Goal: Information Seeking & Learning: Learn about a topic

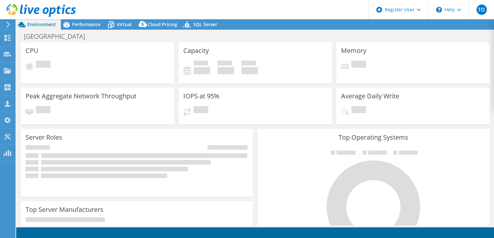
select select "USD"
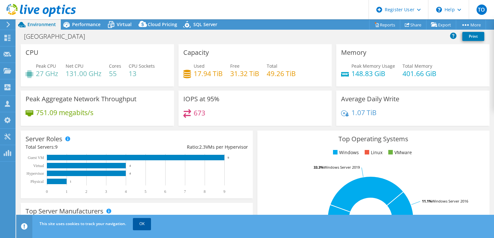
click at [143, 229] on link "OK" at bounding box center [142, 224] width 18 height 12
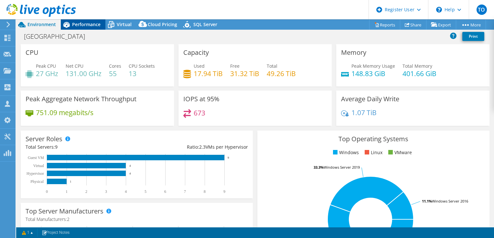
click at [89, 23] on span "Performance" at bounding box center [86, 24] width 28 height 6
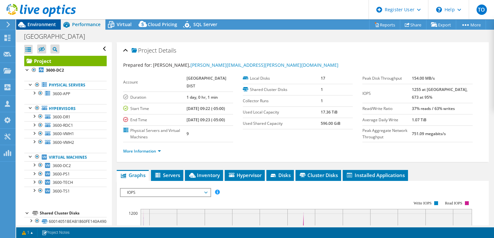
click at [49, 23] on span "Environment" at bounding box center [41, 24] width 28 height 6
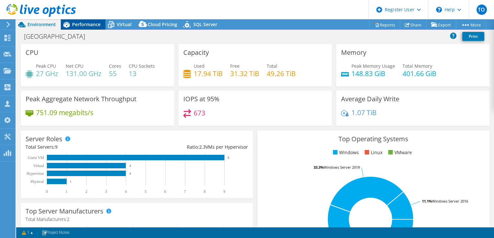
click at [79, 25] on span "Performance" at bounding box center [86, 24] width 28 height 6
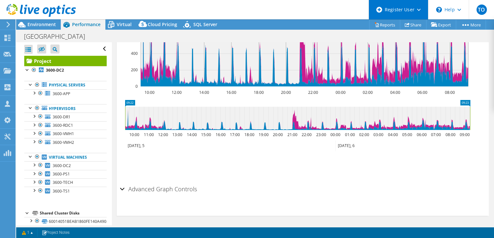
scroll to position [226, 0]
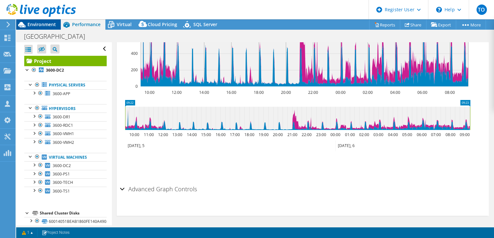
click at [45, 27] on span "Environment" at bounding box center [41, 24] width 28 height 6
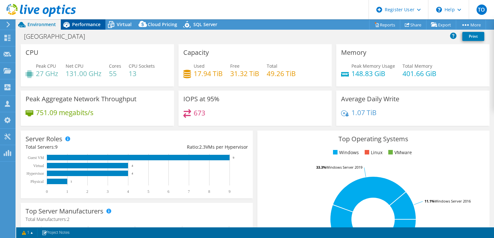
click at [73, 25] on span "Performance" at bounding box center [86, 24] width 28 height 6
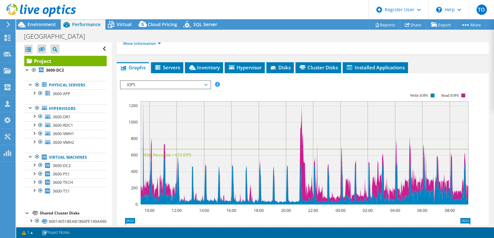
scroll to position [97, 0]
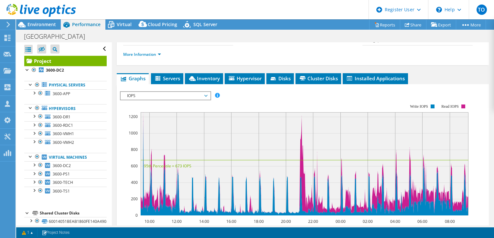
click at [196, 84] on div "IOPS Disk Throughput IO Size Latency Queue Depth CPU Percentage Memory Page Fau…" at bounding box center [302, 198] width 365 height 228
click at [198, 79] on span "Inventory" at bounding box center [204, 78] width 32 height 6
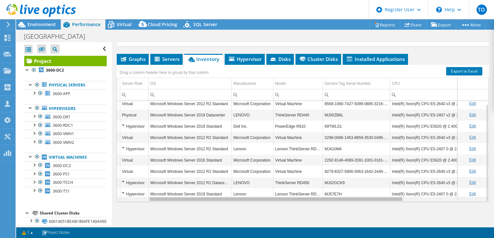
scroll to position [0, 0]
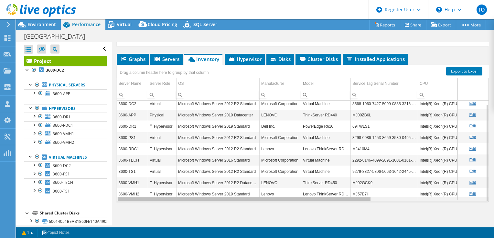
drag, startPoint x: 266, startPoint y: 200, endPoint x: 217, endPoint y: 191, distance: 49.7
click at [235, 192] on body "TO Dell User Tofi Oladipo Tofi.Oladipo@dell.com Dell My Profile Log Out \n Help…" at bounding box center [247, 119] width 494 height 238
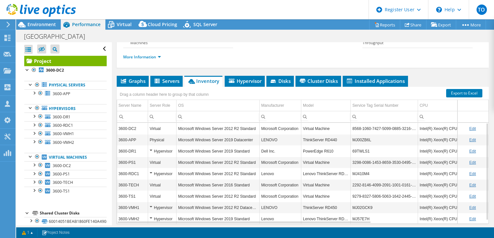
scroll to position [52, 0]
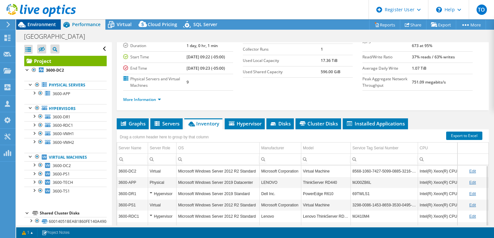
click at [54, 25] on span "Environment" at bounding box center [41, 24] width 28 height 6
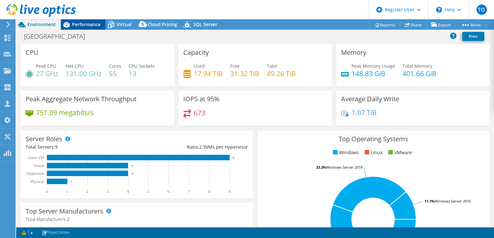
click at [78, 26] on span "Performance" at bounding box center [86, 24] width 28 height 6
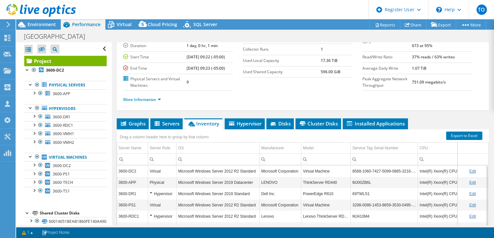
click at [51, 21] on div at bounding box center [38, 11] width 76 height 22
click at [52, 26] on span "Environment" at bounding box center [41, 24] width 28 height 6
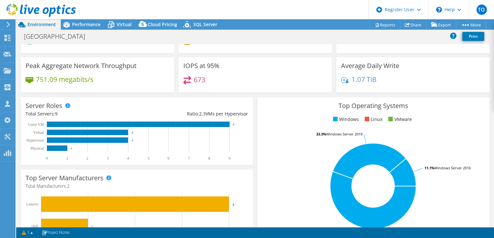
scroll to position [32, 0]
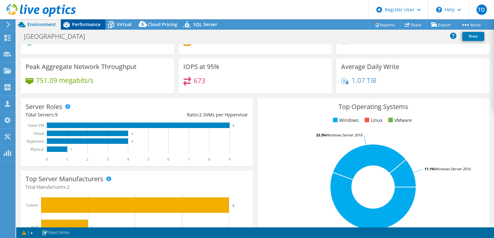
click at [96, 28] on div "Performance" at bounding box center [83, 24] width 45 height 10
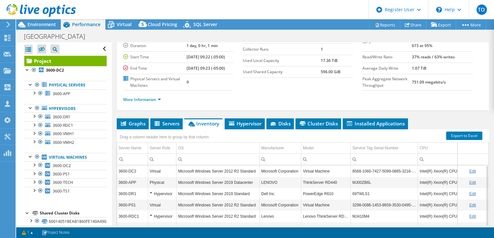
scroll to position [19, 0]
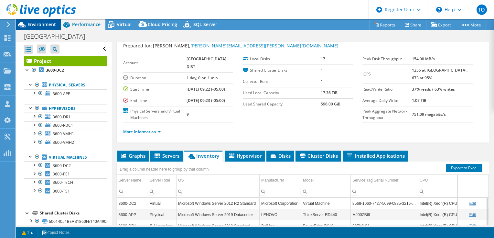
click at [45, 22] on span "Environment" at bounding box center [41, 24] width 28 height 6
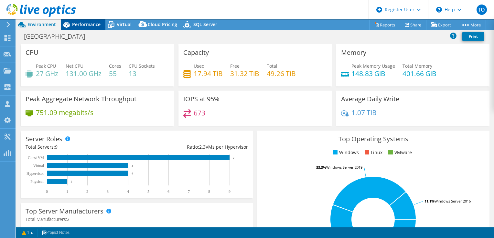
click at [88, 23] on span "Performance" at bounding box center [86, 24] width 28 height 6
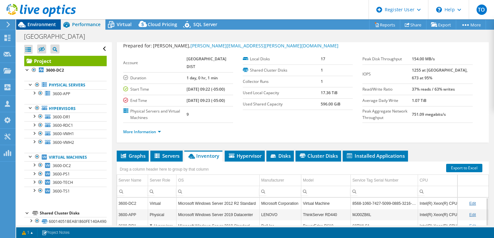
click at [49, 26] on span "Environment" at bounding box center [41, 24] width 28 height 6
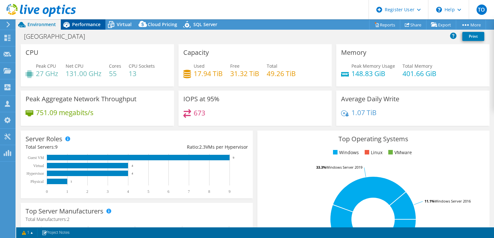
click at [91, 21] on div "Performance" at bounding box center [83, 24] width 45 height 10
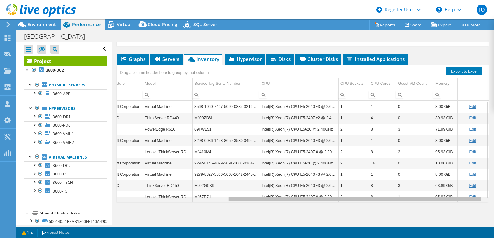
scroll to position [0, 162]
drag, startPoint x: 304, startPoint y: 199, endPoint x: 455, endPoint y: 199, distance: 151.2
click at [455, 199] on body "TO Dell User Tofi Oladipo Tofi.Oladipo@dell.com Dell My Profile Log Out \n Help…" at bounding box center [247, 119] width 494 height 238
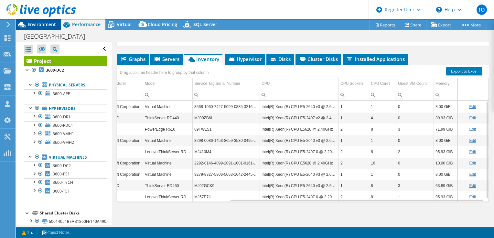
click at [51, 21] on div "TO Dell User Tofi Oladipo Tofi.Oladipo@dell.com Dell My Profile Log Out \n Help…" at bounding box center [247, 119] width 494 height 238
click at [50, 22] on span "Environment" at bounding box center [41, 24] width 28 height 6
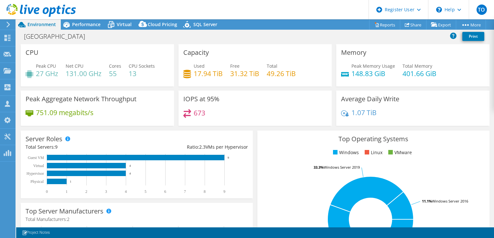
select select "USD"
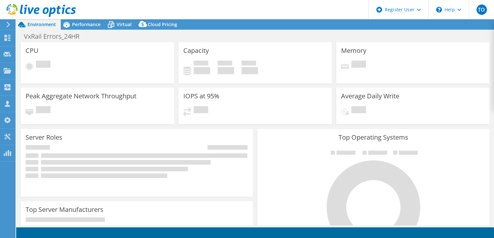
select select "USD"
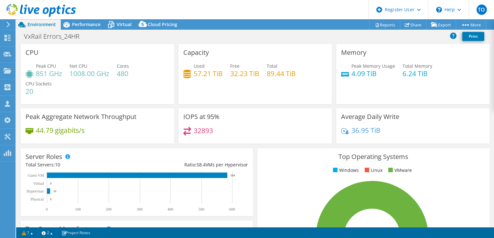
click at [71, 21] on div at bounding box center [38, 11] width 76 height 22
click at [73, 25] on span "Performance" at bounding box center [86, 24] width 28 height 6
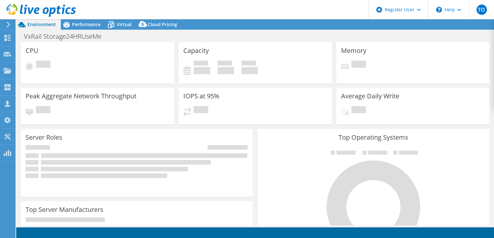
select select "USD"
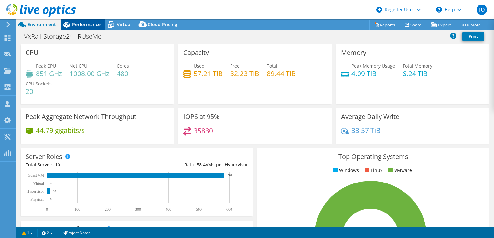
click at [88, 29] on div "Performance" at bounding box center [83, 24] width 45 height 10
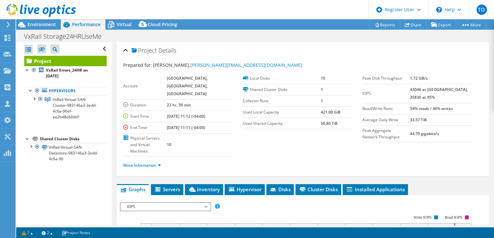
click at [61, 25] on icon at bounding box center [66, 24] width 11 height 11
click at [52, 25] on span "Environment" at bounding box center [41, 24] width 28 height 6
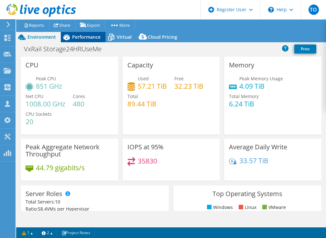
click at [67, 37] on icon at bounding box center [66, 38] width 6 height 6
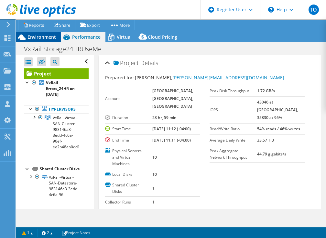
click at [41, 38] on span "Environment" at bounding box center [41, 37] width 28 height 6
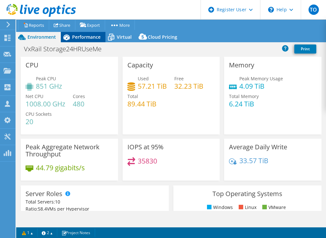
click at [92, 38] on span "Performance" at bounding box center [86, 37] width 28 height 6
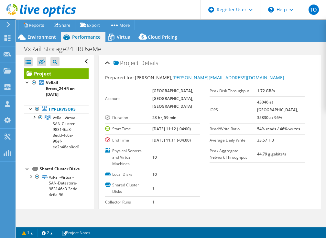
scroll to position [129, 0]
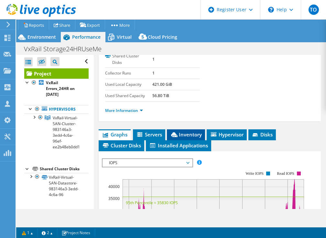
click at [179, 138] on span "Inventory" at bounding box center [186, 134] width 32 height 6
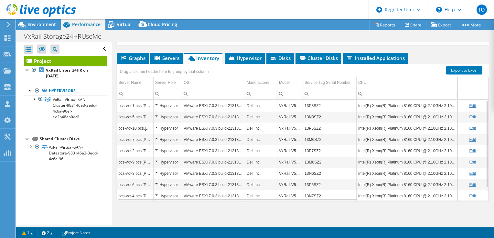
scroll to position [116, 0]
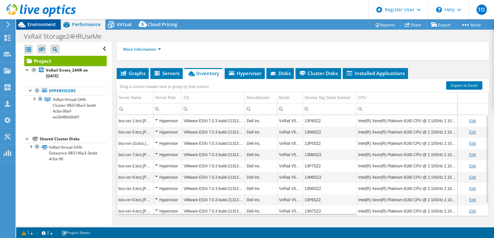
click at [46, 26] on span "Environment" at bounding box center [41, 24] width 28 height 6
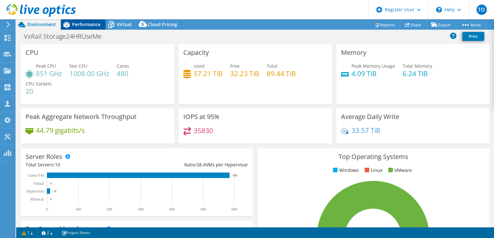
click at [69, 28] on icon at bounding box center [66, 24] width 11 height 11
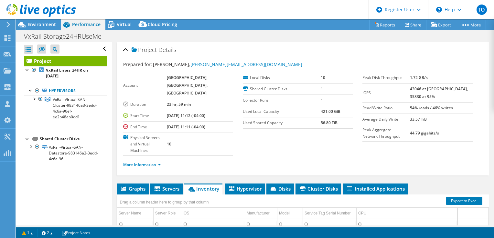
scroll to position [0, 0]
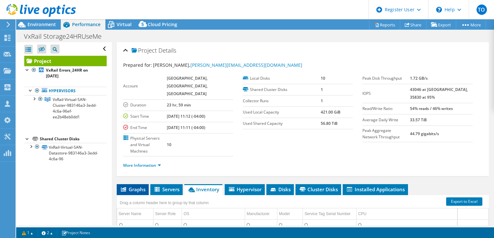
click at [142, 186] on span "Graphs" at bounding box center [133, 189] width 26 height 6
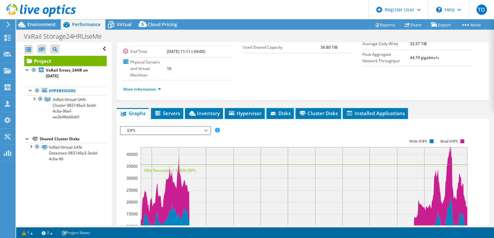
scroll to position [129, 0]
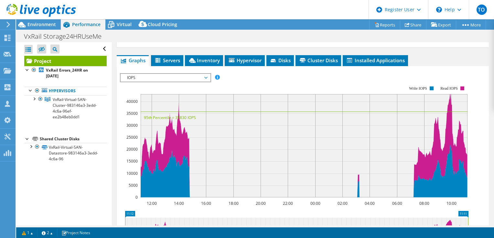
click at [177, 74] on span "IOPS" at bounding box center [165, 78] width 83 height 8
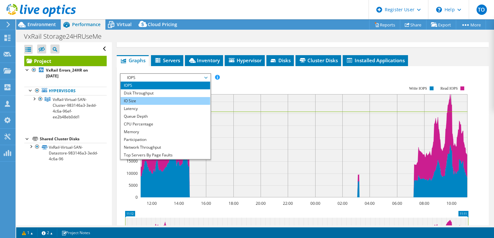
click at [176, 97] on li "IO Size" at bounding box center [164, 101] width 89 height 8
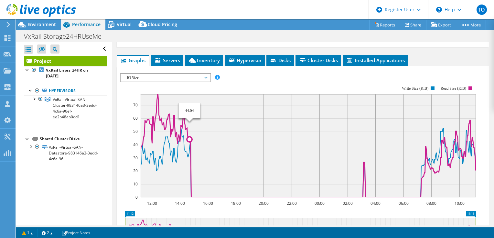
click at [189, 122] on icon at bounding box center [307, 145] width 335 height 103
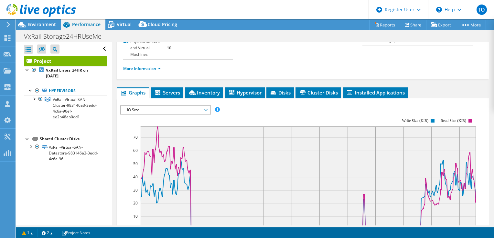
scroll to position [32, 0]
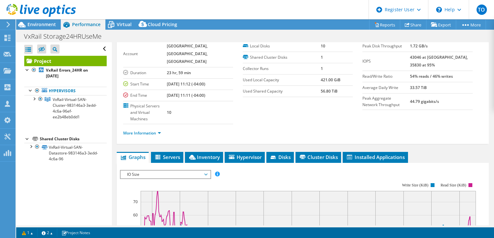
click at [151, 171] on span "IO Size" at bounding box center [165, 175] width 83 height 8
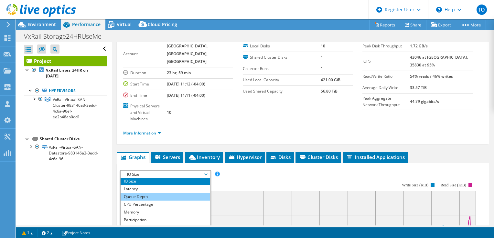
scroll to position [23, 0]
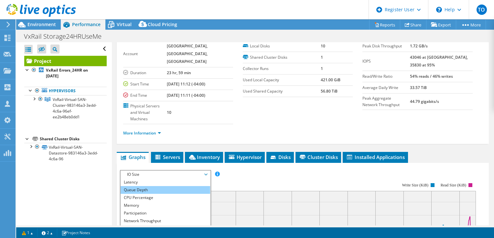
click at [153, 186] on li "Queue Depth" at bounding box center [164, 190] width 89 height 8
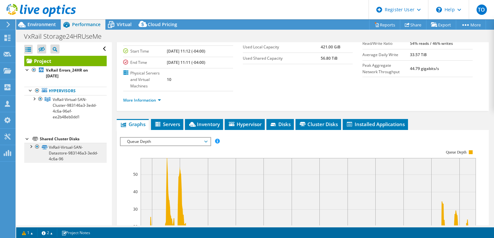
scroll to position [65, 0]
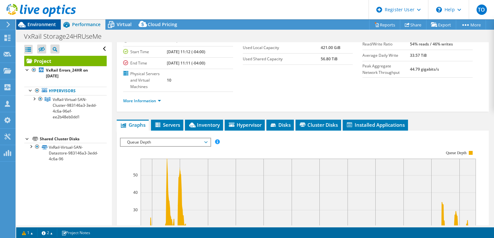
click at [56, 26] on div "Environment" at bounding box center [38, 24] width 45 height 10
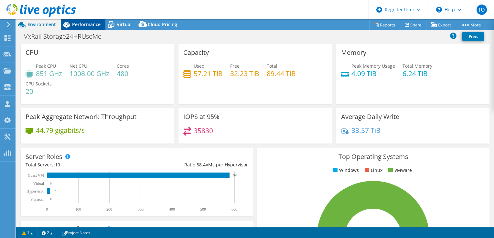
click at [79, 27] on span "Performance" at bounding box center [86, 24] width 28 height 6
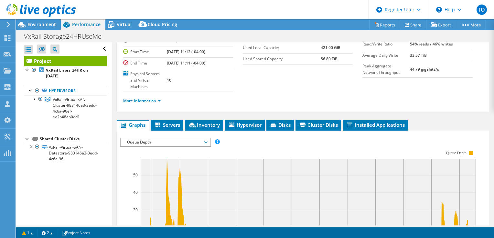
scroll to position [0, 0]
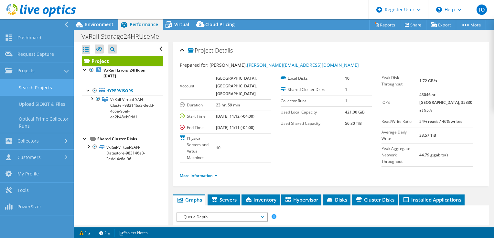
click at [41, 89] on link "Search Projects" at bounding box center [37, 87] width 74 height 16
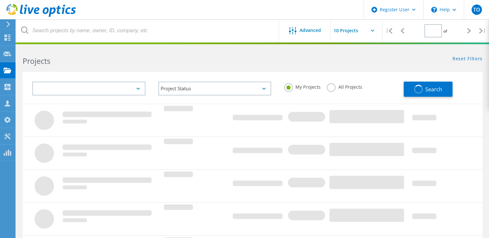
type input "1"
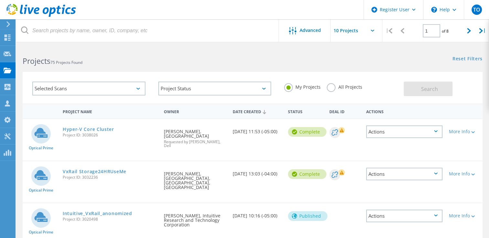
drag, startPoint x: 324, startPoint y: 85, endPoint x: 330, endPoint y: 86, distance: 6.9
click at [329, 85] on div "My Projects All Projects" at bounding box center [340, 87] width 126 height 24
click at [331, 86] on label "All Projects" at bounding box center [344, 86] width 35 height 6
click at [0, 0] on input "All Projects" at bounding box center [0, 0] width 0 height 0
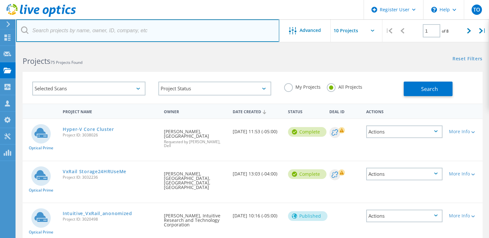
paste input "[PERSON_NAME][EMAIL_ADDRESS][DOMAIN_NAME]"
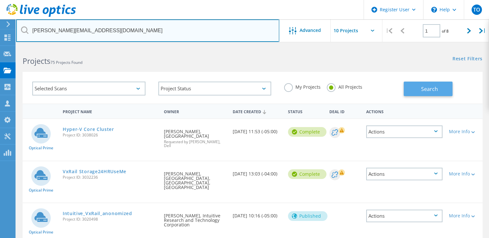
type input "[PERSON_NAME][EMAIL_ADDRESS][DOMAIN_NAME]"
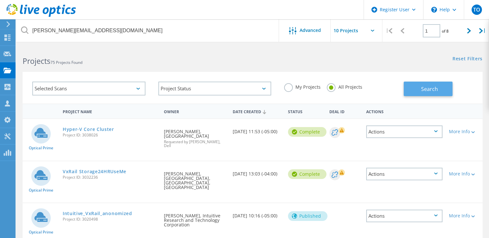
click at [411, 91] on button "Search" at bounding box center [427, 89] width 49 height 15
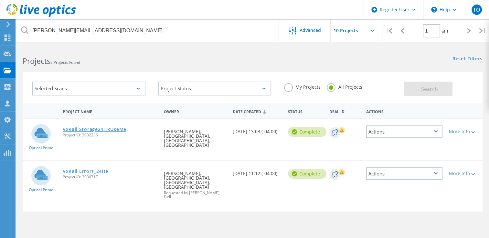
click at [105, 129] on link "VxRail Storage24HRUseMe" at bounding box center [95, 129] width 64 height 5
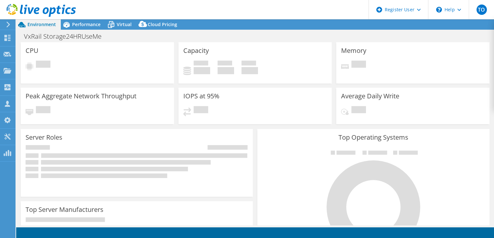
select select "USD"
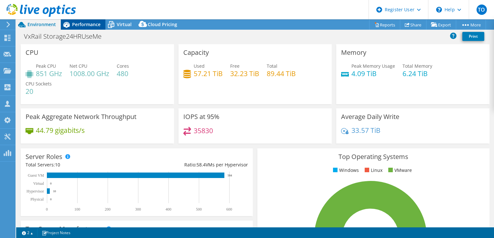
click at [66, 26] on icon at bounding box center [66, 24] width 11 height 11
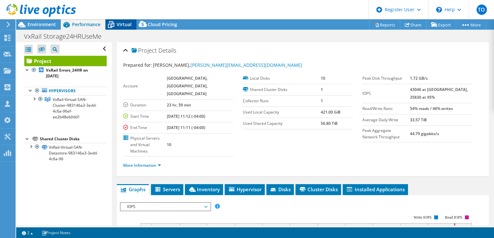
click at [114, 26] on icon at bounding box center [110, 24] width 11 height 11
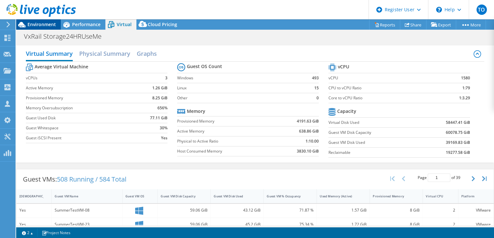
click at [53, 22] on span "Environment" at bounding box center [41, 24] width 28 height 6
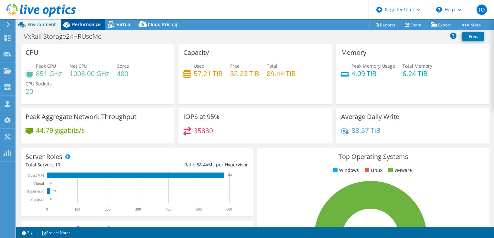
click at [81, 28] on div "Performance" at bounding box center [83, 24] width 45 height 10
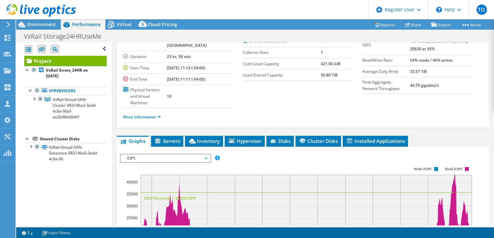
scroll to position [129, 0]
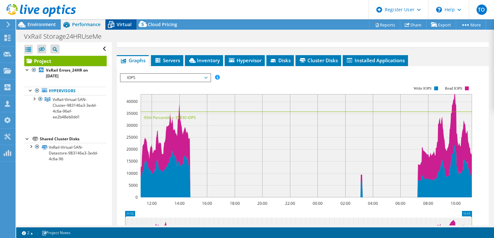
click at [129, 26] on span "Virtual" at bounding box center [124, 24] width 15 height 6
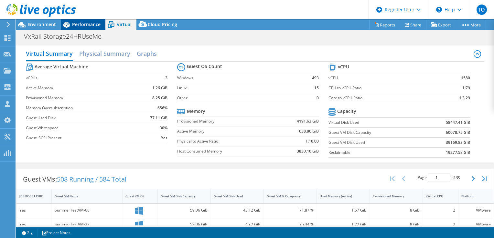
click at [90, 28] on div "Performance" at bounding box center [83, 24] width 45 height 10
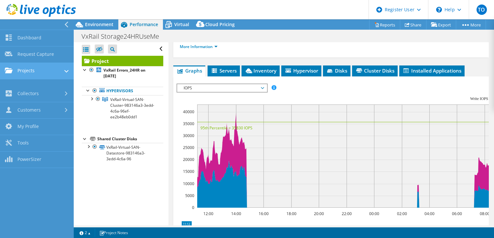
scroll to position [143, 0]
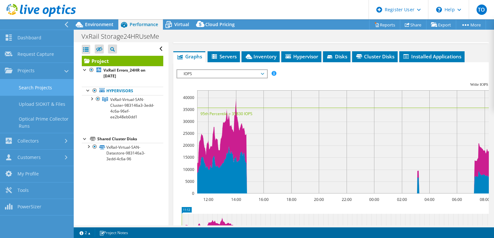
click at [36, 88] on link "Search Projects" at bounding box center [37, 87] width 74 height 16
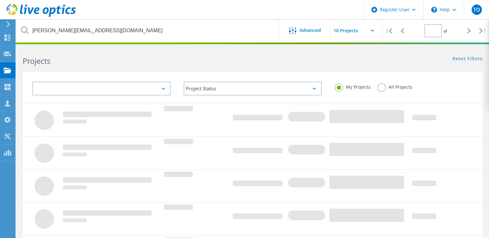
type input "1"
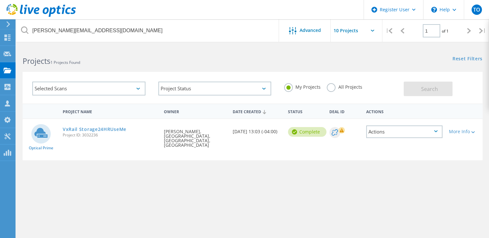
click at [333, 90] on div "All Projects" at bounding box center [344, 87] width 35 height 9
click at [107, 130] on link "VxRail Storage24HRUseMe" at bounding box center [95, 129] width 64 height 5
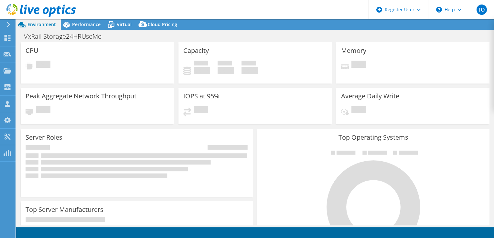
select select "USD"
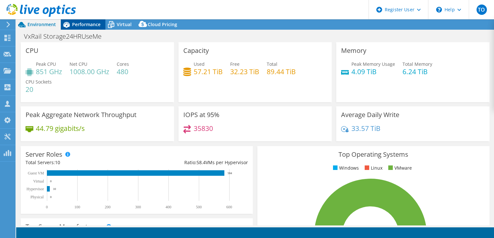
click at [89, 27] on div "Performance" at bounding box center [83, 24] width 45 height 10
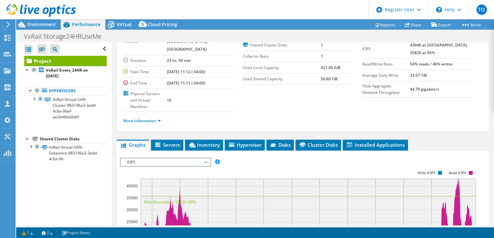
scroll to position [129, 0]
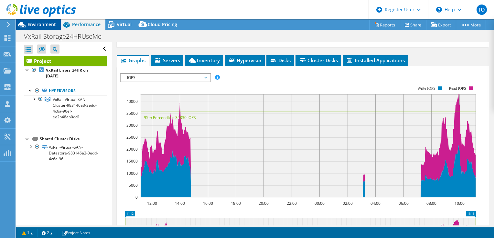
click at [28, 25] on span "Environment" at bounding box center [41, 24] width 28 height 6
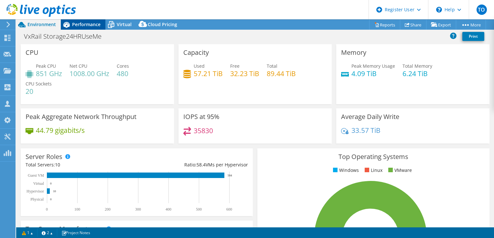
click at [72, 25] on span "Performance" at bounding box center [86, 24] width 28 height 6
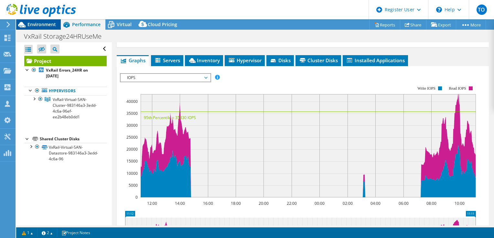
click at [49, 24] on span "Environment" at bounding box center [41, 24] width 28 height 6
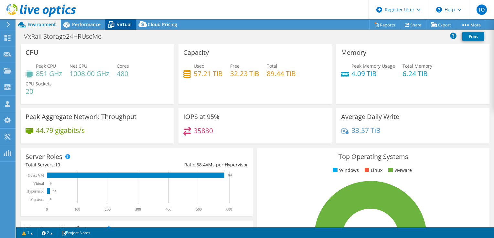
click at [133, 23] on div "Virtual" at bounding box center [120, 24] width 31 height 10
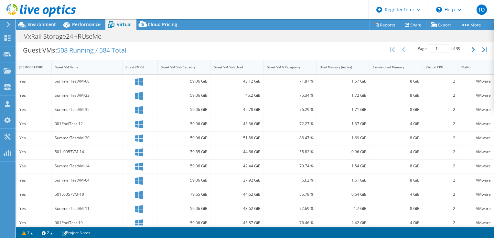
scroll to position [192, 0]
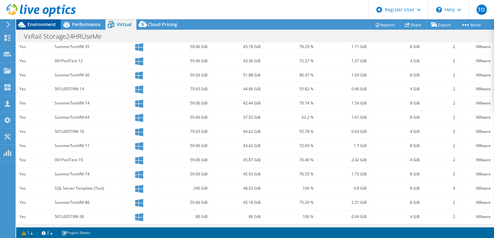
click at [38, 23] on span "Environment" at bounding box center [41, 24] width 28 height 6
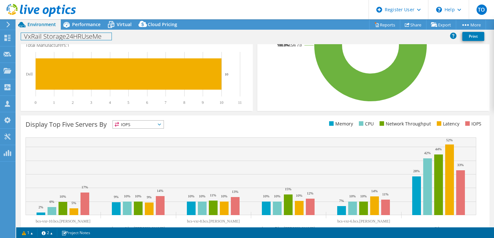
click at [26, 38] on h1 "VxRail Storage24HRUseMe" at bounding box center [66, 36] width 90 height 7
click at [157, 43] on div "VxRail Storage24HRUseMe Print" at bounding box center [254, 37] width 477 height 14
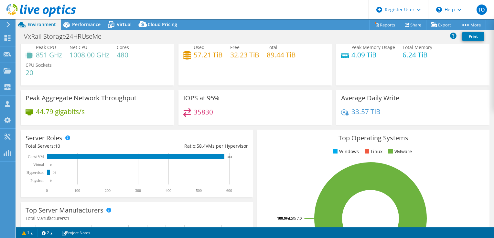
scroll to position [0, 0]
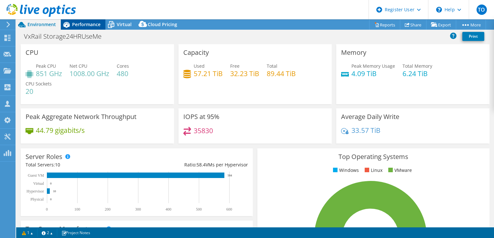
click at [89, 23] on span "Performance" at bounding box center [86, 24] width 28 height 6
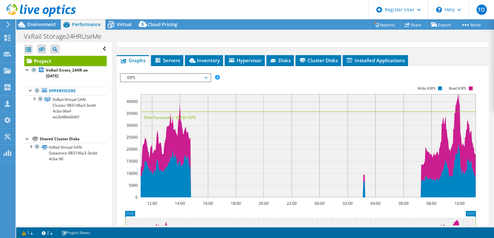
click at [140, 74] on span "IOPS" at bounding box center [165, 78] width 83 height 8
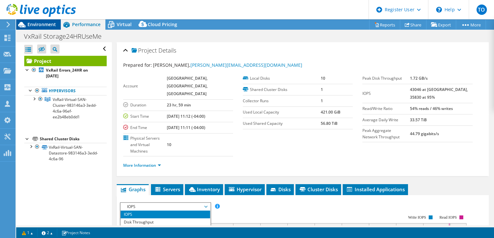
click at [36, 24] on span "Environment" at bounding box center [41, 24] width 28 height 6
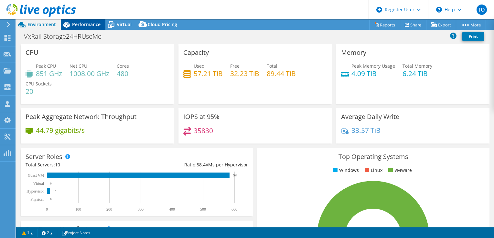
drag, startPoint x: 84, startPoint y: 23, endPoint x: 87, endPoint y: 29, distance: 6.9
click at [84, 23] on span "Performance" at bounding box center [86, 24] width 28 height 6
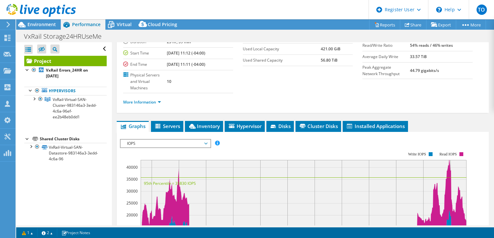
scroll to position [65, 0]
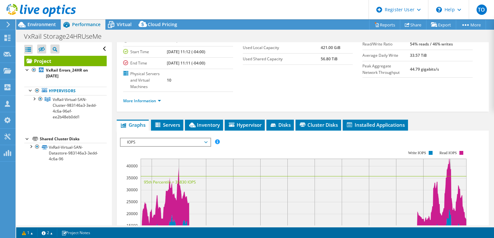
click at [146, 139] on span "IOPS" at bounding box center [165, 143] width 83 height 8
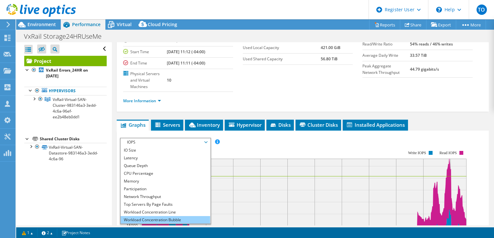
scroll to position [23, 0]
click at [158, 216] on li "All" at bounding box center [164, 220] width 89 height 8
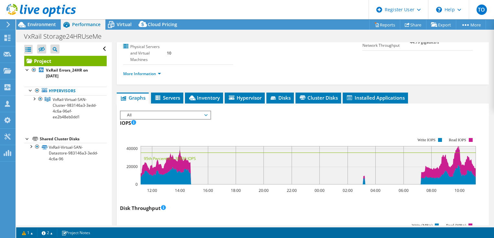
scroll to position [97, 0]
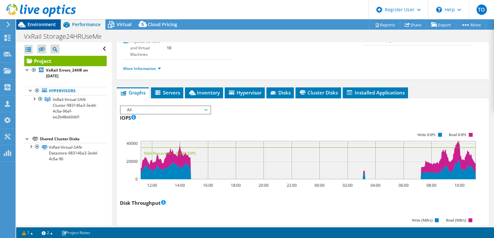
click at [55, 25] on span "Environment" at bounding box center [41, 24] width 28 height 6
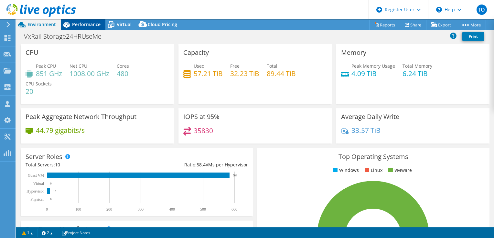
click at [83, 26] on span "Performance" at bounding box center [86, 24] width 28 height 6
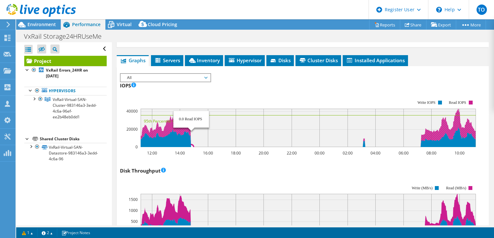
scroll to position [65, 0]
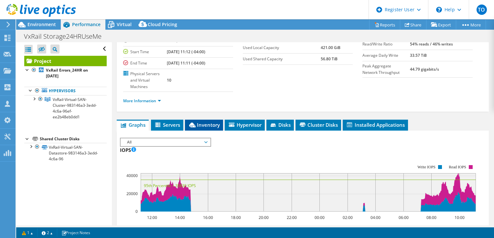
click at [209, 122] on span "Inventory" at bounding box center [204, 125] width 32 height 6
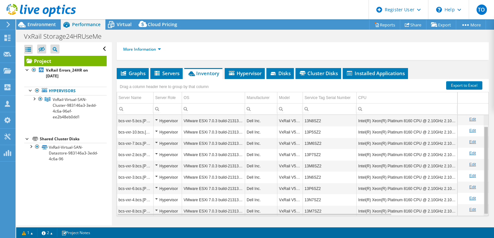
scroll to position [13, 0]
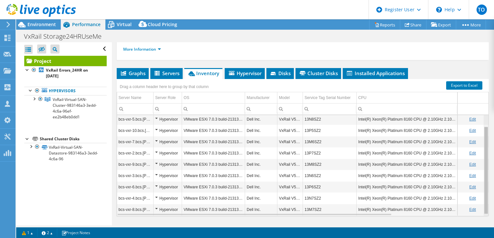
drag, startPoint x: 482, startPoint y: 165, endPoint x: 479, endPoint y: 160, distance: 6.2
click at [479, 160] on body "TO Dell User Tofi Oladipo Tofi.Oladipo@dell.com Dell My Profile Log Out \n Help…" at bounding box center [247, 119] width 494 height 238
click at [32, 25] on span "Environment" at bounding box center [41, 24] width 28 height 6
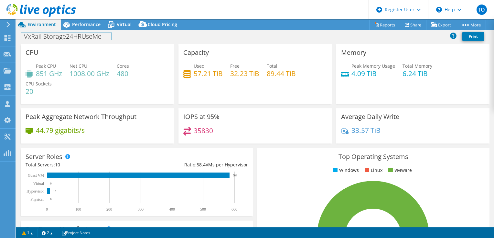
click at [90, 30] on div "VxRail Storage24HRUseMe Print" at bounding box center [254, 37] width 477 height 15
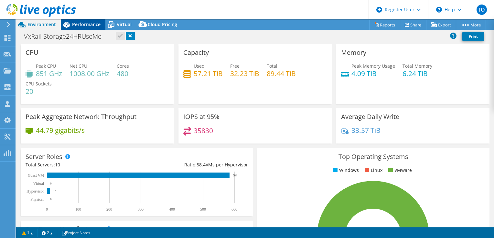
click at [90, 27] on span "Performance" at bounding box center [86, 24] width 28 height 6
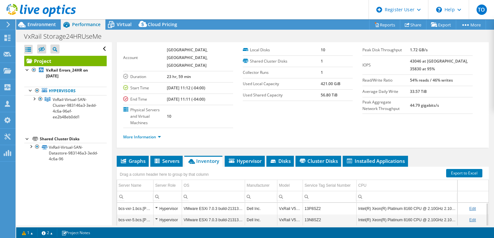
scroll to position [0, 0]
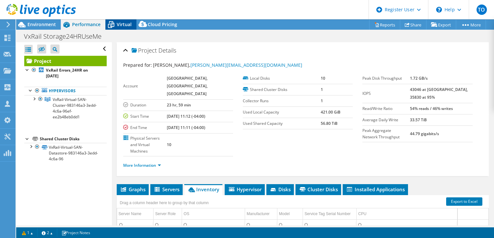
click at [128, 27] on span "Virtual" at bounding box center [124, 24] width 15 height 6
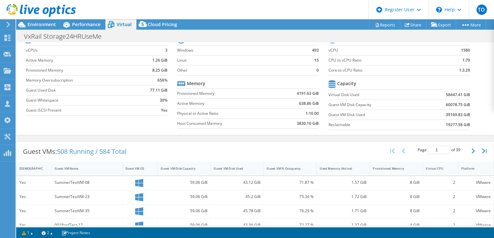
scroll to position [65, 0]
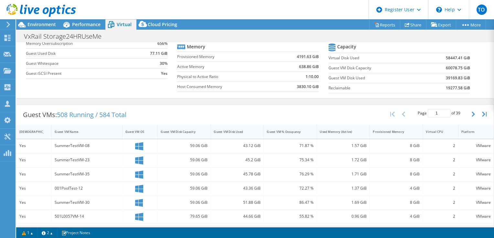
click at [199, 137] on div "Guest VM Disk Capacity" at bounding box center [184, 132] width 53 height 14
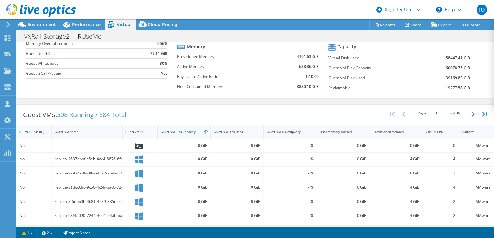
click at [199, 137] on div "Guest VM Disk Capacity" at bounding box center [184, 132] width 53 height 14
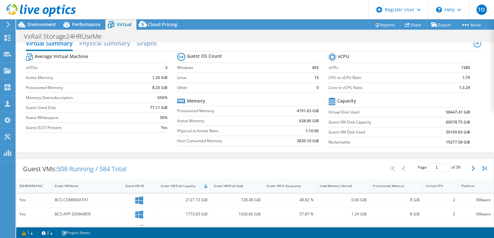
scroll to position [0, 0]
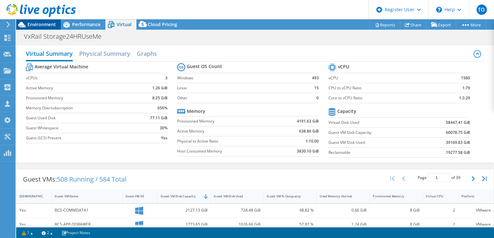
click at [47, 29] on div "Environment" at bounding box center [38, 24] width 45 height 10
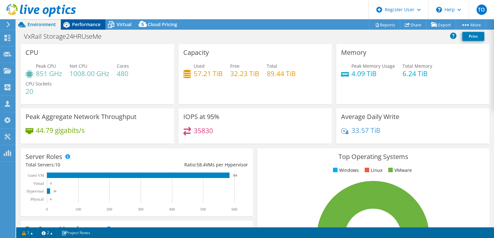
click at [85, 28] on div "Performance" at bounding box center [83, 24] width 45 height 10
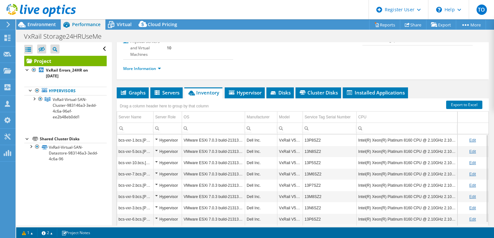
scroll to position [32, 0]
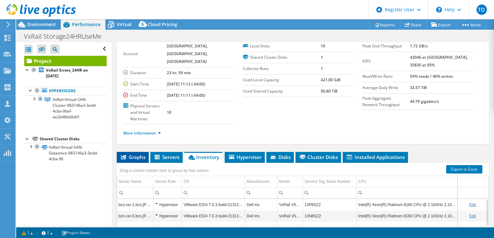
click at [135, 154] on span "Graphs" at bounding box center [133, 157] width 26 height 6
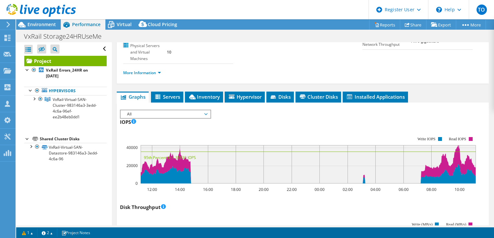
scroll to position [129, 0]
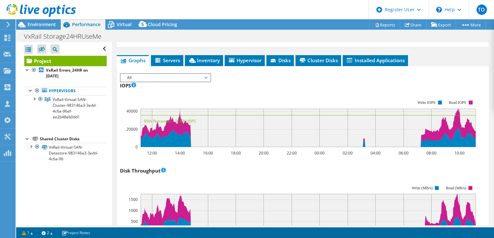
click at [143, 74] on span "All" at bounding box center [165, 78] width 83 height 8
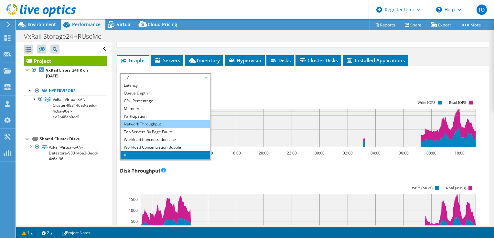
scroll to position [0, 0]
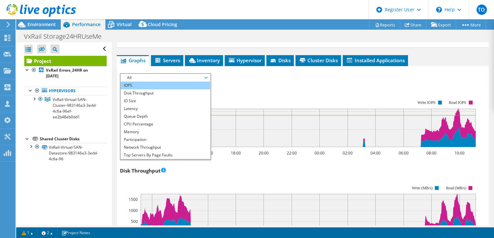
click at [139, 82] on li "IOPS" at bounding box center [164, 86] width 89 height 8
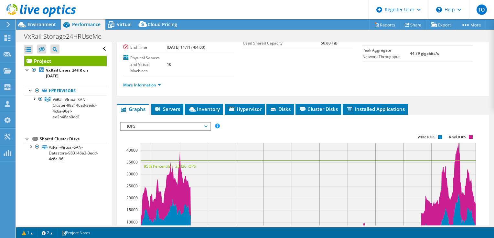
scroll to position [97, 0]
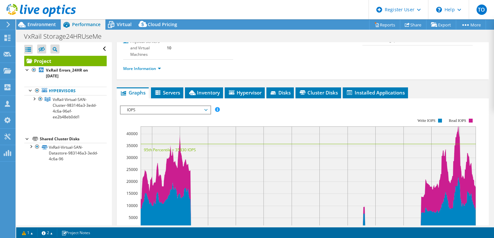
click at [163, 106] on span "IOPS" at bounding box center [165, 110] width 83 height 8
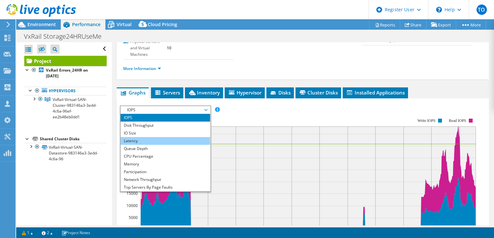
click at [160, 137] on li "Latency" at bounding box center [164, 141] width 89 height 8
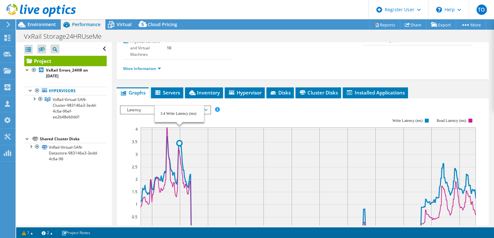
click at [177, 141] on circle at bounding box center [179, 143] width 5 height 5
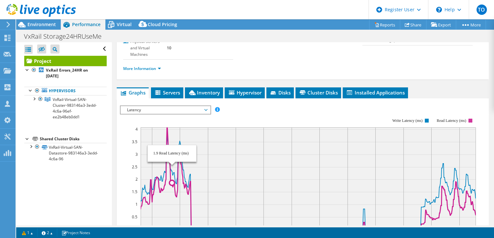
drag, startPoint x: 174, startPoint y: 162, endPoint x: 172, endPoint y: 160, distance: 3.4
click at [172, 160] on g at bounding box center [307, 178] width 335 height 103
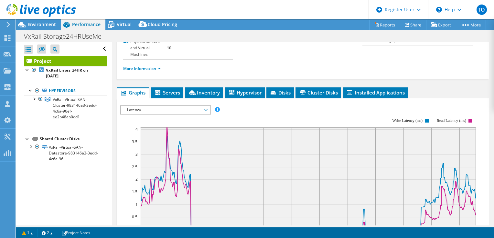
click at [195, 110] on rect at bounding box center [298, 174] width 356 height 129
click at [195, 106] on span "Latency" at bounding box center [165, 110] width 83 height 8
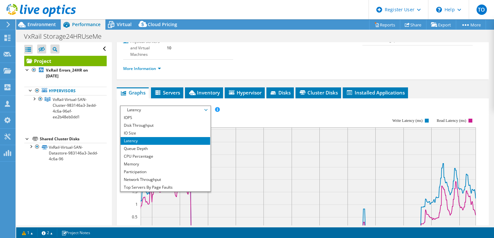
click at [227, 110] on rect at bounding box center [298, 174] width 356 height 129
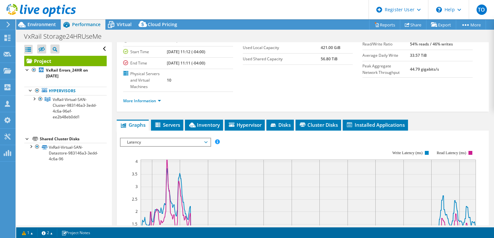
scroll to position [32, 0]
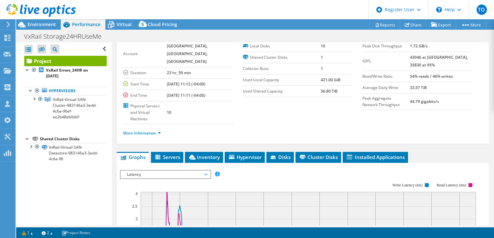
click at [140, 170] on div "Latency IOPS Disk Throughput IO Size Latency Queue Depth CPU Percentage Memory …" at bounding box center [165, 174] width 91 height 9
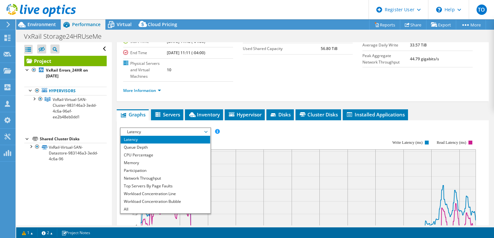
scroll to position [129, 0]
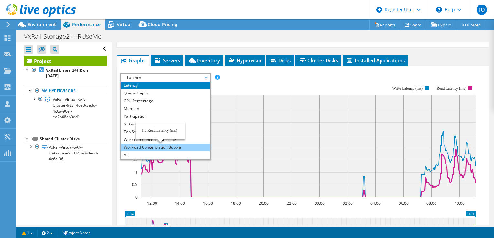
click at [153, 144] on li "Workload Concentration Bubble" at bounding box center [164, 148] width 89 height 8
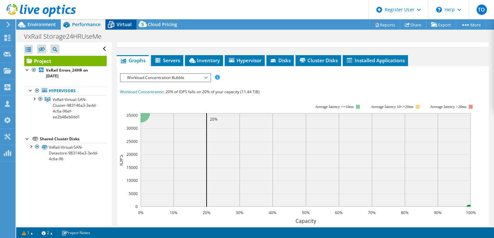
click at [117, 28] on div "Virtual" at bounding box center [120, 24] width 31 height 10
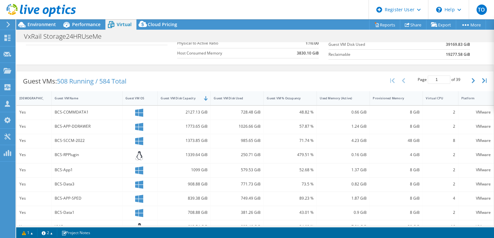
scroll to position [97, 0]
drag, startPoint x: 66, startPoint y: 156, endPoint x: 73, endPoint y: 156, distance: 7.4
click at [73, 156] on div "BCS-RPPlugin" at bounding box center [87, 156] width 65 height 7
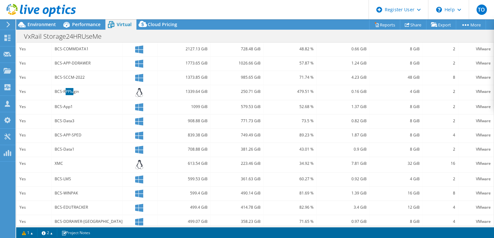
scroll to position [194, 0]
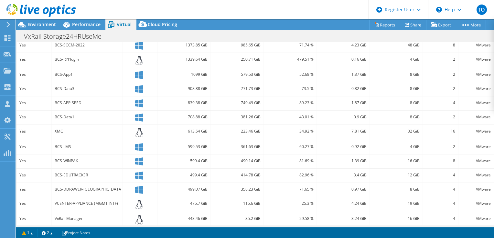
click at [78, 76] on div "BCS-App1" at bounding box center [87, 74] width 65 height 7
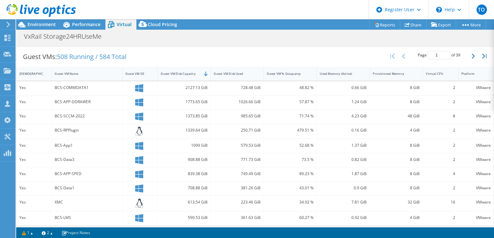
scroll to position [132, 0]
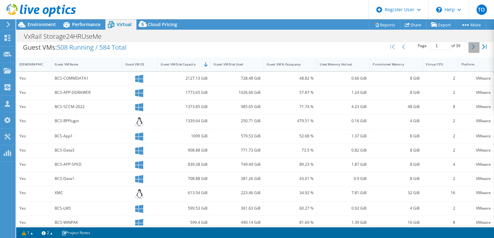
click at [471, 44] on icon "button" at bounding box center [472, 46] width 3 height 5
type input "2"
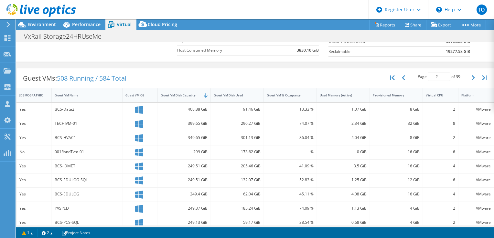
scroll to position [100, 0]
drag, startPoint x: 58, startPoint y: 78, endPoint x: 68, endPoint y: 80, distance: 11.2
click at [68, 80] on div "Guest VMs: 508 Running / 584 Total" at bounding box center [74, 80] width 116 height 20
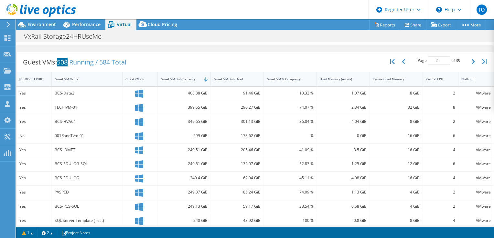
scroll to position [132, 0]
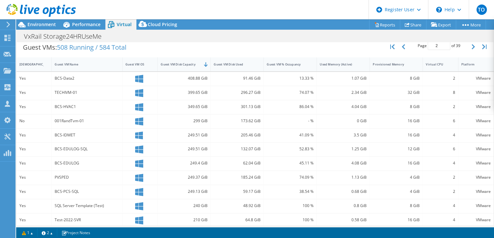
click at [166, 51] on div "Guest VMs: 508 Running / 584 Total Page 2 of 39 5 rows 10 rows 20 rows 25 rows …" at bounding box center [254, 47] width 477 height 20
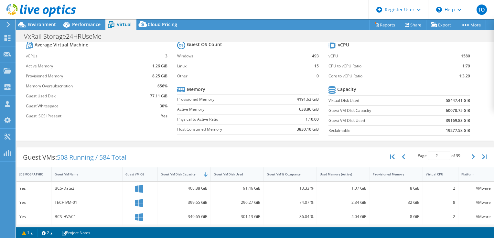
scroll to position [0, 0]
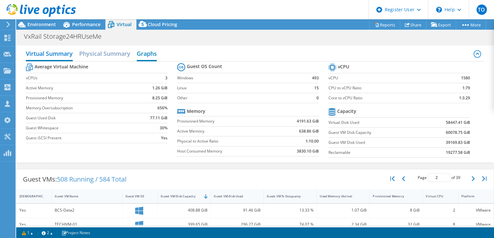
click at [149, 51] on h2 "Graphs" at bounding box center [147, 54] width 20 height 14
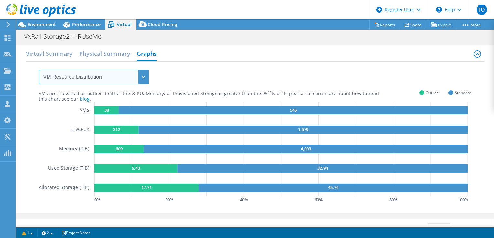
click at [143, 74] on select "VM Resource Distribution Provisioning Contrast Over Provisioning" at bounding box center [94, 77] width 110 height 15
select select "Over Provisioning"
click at [39, 70] on select "VM Resource Distribution Provisioning Contrast Over Provisioning" at bounding box center [94, 77] width 110 height 15
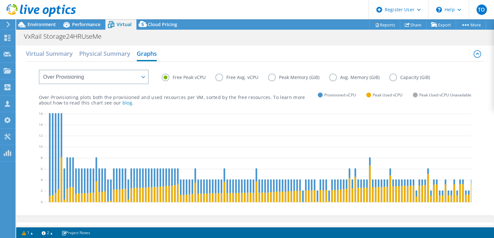
click at [283, 78] on label "Peak Memory (GiB)" at bounding box center [298, 78] width 61 height 8
click at [0, 0] on input "Peak Memory (GiB)" at bounding box center [0, 0] width 0 height 0
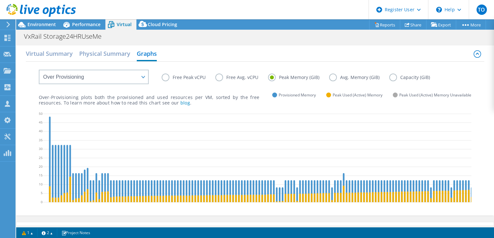
click at [395, 76] on label "Capacity (GiB)" at bounding box center [414, 78] width 50 height 8
click at [0, 0] on input "Capacity (GiB)" at bounding box center [0, 0] width 0 height 0
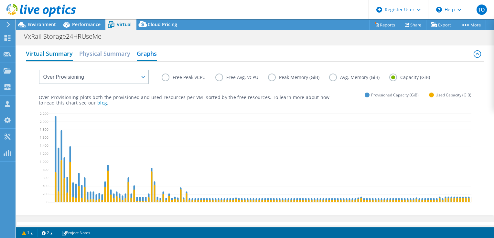
click at [61, 54] on h2 "Virtual Summary" at bounding box center [49, 54] width 47 height 14
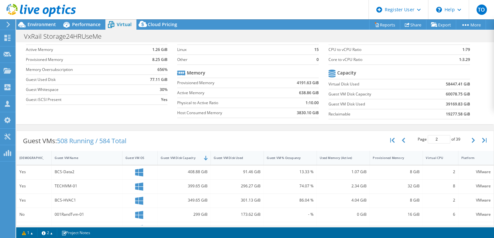
scroll to position [31, 0]
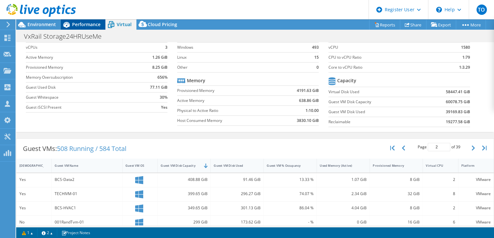
click at [100, 27] on div "Performance" at bounding box center [83, 24] width 45 height 10
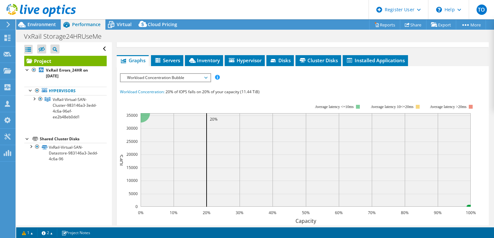
scroll to position [0, 0]
click at [45, 21] on div at bounding box center [38, 11] width 76 height 22
click at [45, 24] on span "Environment" at bounding box center [41, 24] width 28 height 6
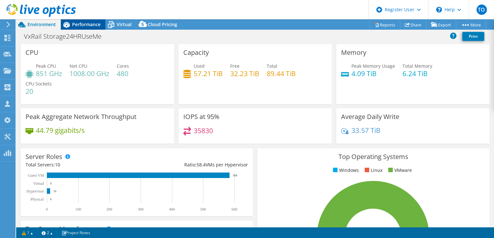
click at [95, 24] on span "Performance" at bounding box center [86, 24] width 28 height 6
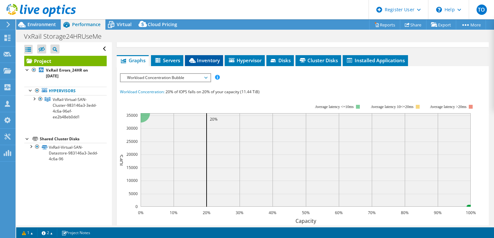
click at [202, 57] on span "Inventory" at bounding box center [204, 60] width 32 height 6
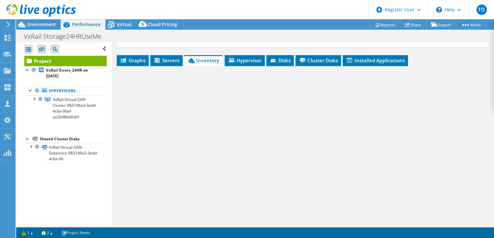
scroll to position [116, 0]
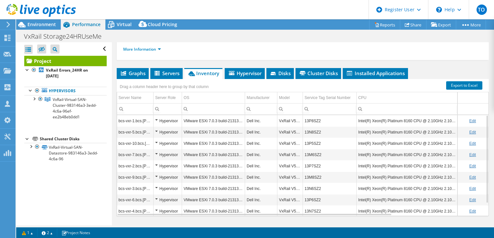
click at [318, 115] on td "13P8SZ2" at bounding box center [330, 120] width 54 height 11
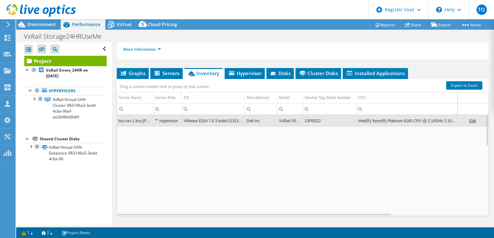
click at [318, 115] on td "13P8SZ2" at bounding box center [330, 120] width 54 height 11
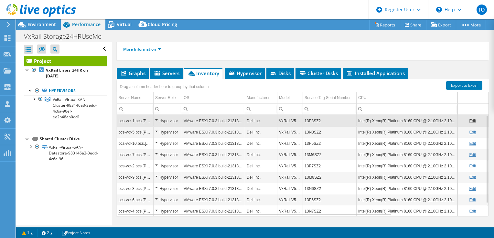
click at [317, 115] on td "13P8SZ2" at bounding box center [330, 120] width 54 height 11
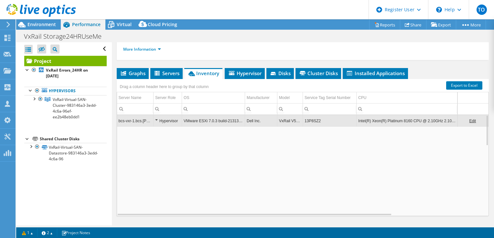
click at [317, 115] on td "13P8SZ2" at bounding box center [330, 120] width 54 height 11
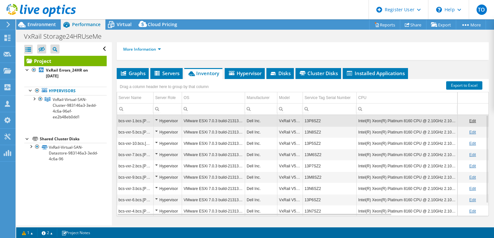
drag, startPoint x: 317, startPoint y: 105, endPoint x: 235, endPoint y: 44, distance: 102.2
click at [43, 24] on span "Environment" at bounding box center [41, 24] width 28 height 6
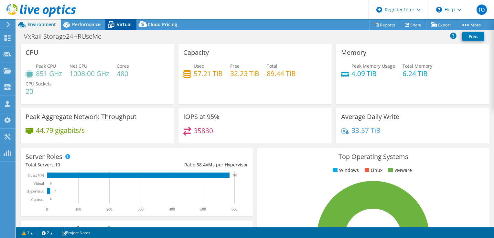
click at [110, 27] on icon at bounding box center [110, 24] width 11 height 11
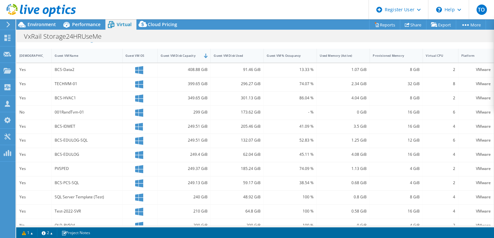
scroll to position [95, 0]
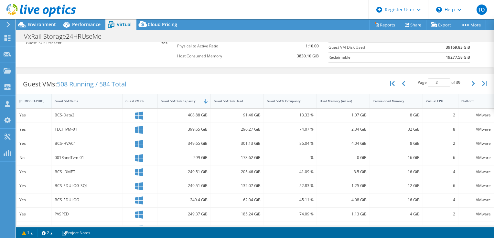
click at [32, 96] on div "IsRunning" at bounding box center [29, 101] width 27 height 10
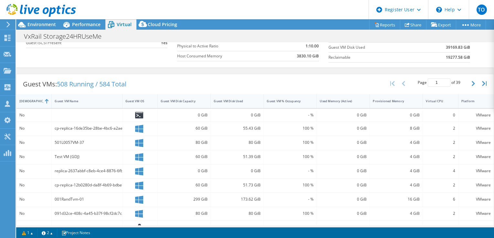
click at [35, 99] on div "IsRunning" at bounding box center [29, 101] width 21 height 4
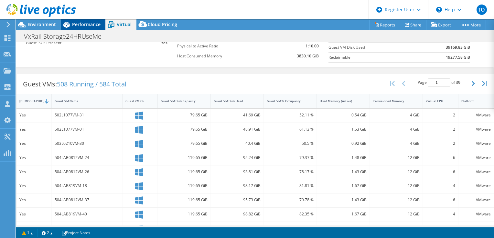
click at [92, 23] on span "Performance" at bounding box center [86, 24] width 28 height 6
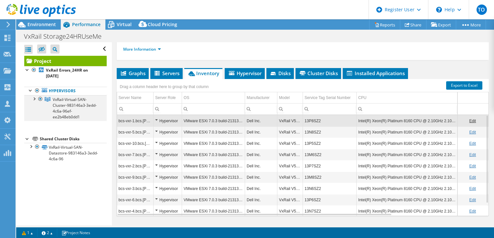
click at [34, 98] on div at bounding box center [34, 98] width 6 height 6
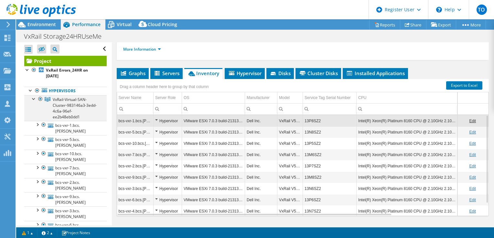
click at [34, 99] on div at bounding box center [34, 98] width 6 height 6
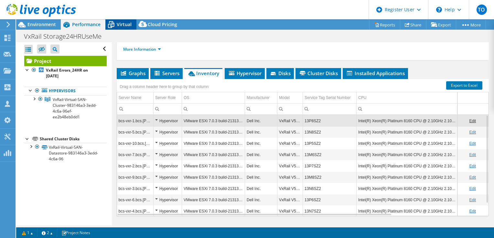
click at [129, 21] on span "Virtual" at bounding box center [124, 24] width 15 height 6
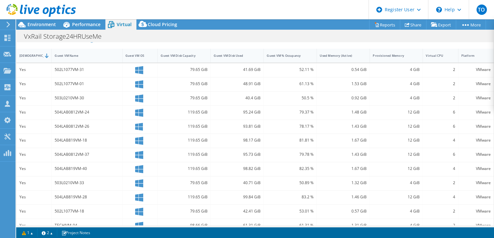
scroll to position [63, 0]
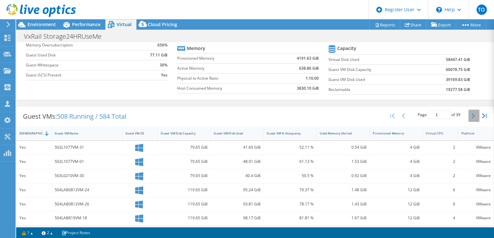
click at [468, 115] on button "button" at bounding box center [473, 116] width 11 height 12
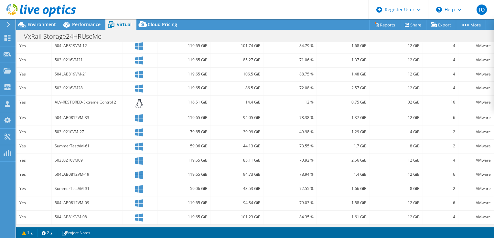
scroll to position [32, 0]
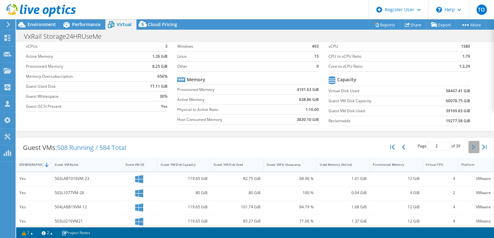
click at [468, 150] on button "button" at bounding box center [473, 147] width 11 height 12
click at [463, 150] on div "Page 4 of 39 5 rows 10 rows 20 rows 25 rows 50 rows 100 rows" at bounding box center [438, 147] width 59 height 12
click at [462, 148] on div "Page 4 of 39 5 rows 10 rows 20 rows 25 rows 50 rows 100 rows" at bounding box center [438, 147] width 59 height 12
click at [468, 147] on button "button" at bounding box center [473, 147] width 11 height 12
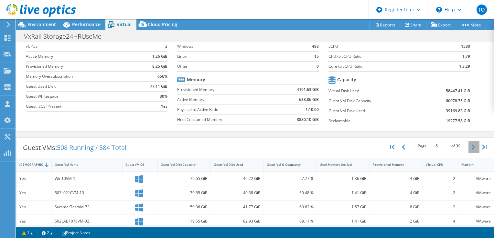
click at [468, 147] on button "button" at bounding box center [473, 147] width 11 height 12
click at [463, 146] on div "Page 9 of 39 5 rows 10 rows 20 rows 25 rows 50 rows 100 rows" at bounding box center [438, 147] width 59 height 12
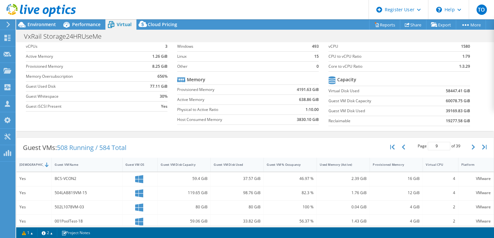
click at [463, 146] on div "Page 9 of 39 5 rows 10 rows 20 rows 25 rows 50 rows 100 rows" at bounding box center [438, 147] width 59 height 12
click at [463, 145] on div "Page 9 of 39 5 rows 10 rows 20 rows 25 rows 50 rows 100 rows" at bounding box center [438, 147] width 59 height 12
click at [463, 145] on div "Page 9 of 39 5 rows 10 rows 20 rows 25 rows 50 rows 100 rows" at bounding box center [438, 147] width 109 height 19
click at [468, 146] on button "button" at bounding box center [473, 147] width 11 height 12
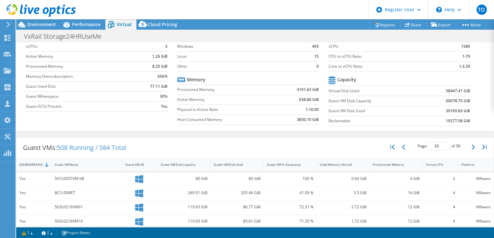
click at [473, 148] on button "button" at bounding box center [473, 147] width 11 height 12
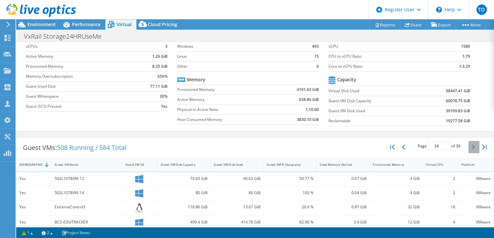
click at [473, 148] on button "button" at bounding box center [473, 147] width 11 height 12
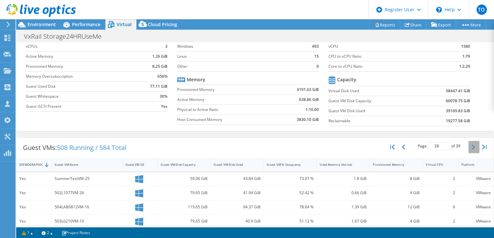
click at [473, 148] on button "button" at bounding box center [473, 147] width 11 height 12
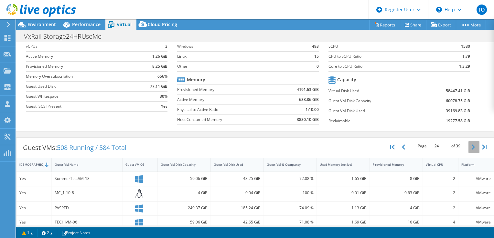
click at [473, 148] on button "button" at bounding box center [473, 147] width 11 height 12
click at [472, 148] on button "button" at bounding box center [473, 147] width 11 height 12
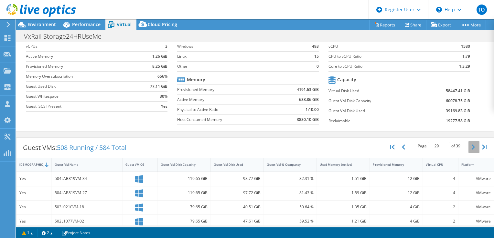
click at [472, 148] on button "button" at bounding box center [473, 147] width 11 height 12
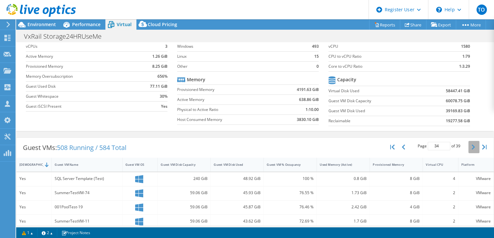
click at [472, 148] on button "button" at bounding box center [473, 147] width 11 height 12
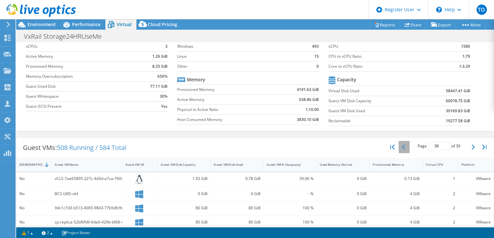
click at [401, 144] on button "button" at bounding box center [403, 147] width 11 height 12
type input "34"
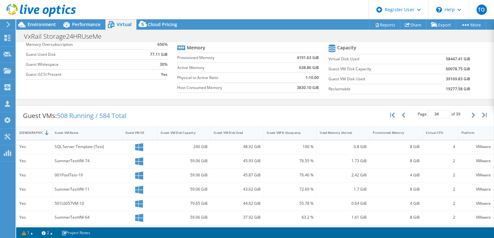
scroll to position [0, 0]
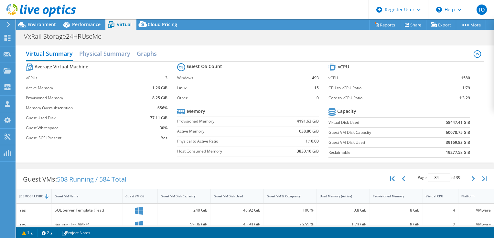
click at [44, 19] on div at bounding box center [38, 11] width 76 height 22
click at [44, 28] on div "Environment" at bounding box center [38, 24] width 45 height 10
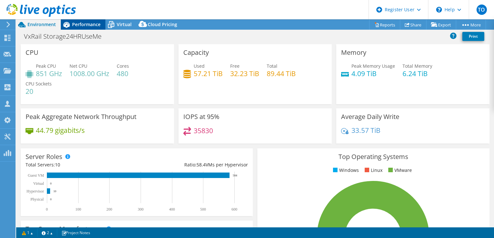
click at [79, 25] on span "Performance" at bounding box center [86, 24] width 28 height 6
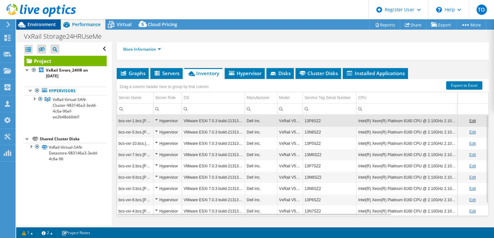
click at [38, 23] on span "Environment" at bounding box center [41, 24] width 28 height 6
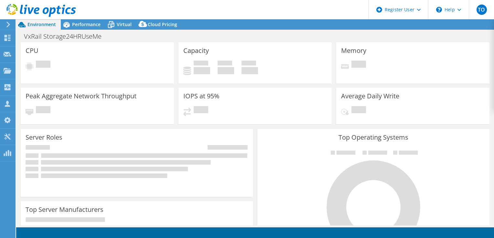
select select "USD"
